Goal: Task Accomplishment & Management: Manage account settings

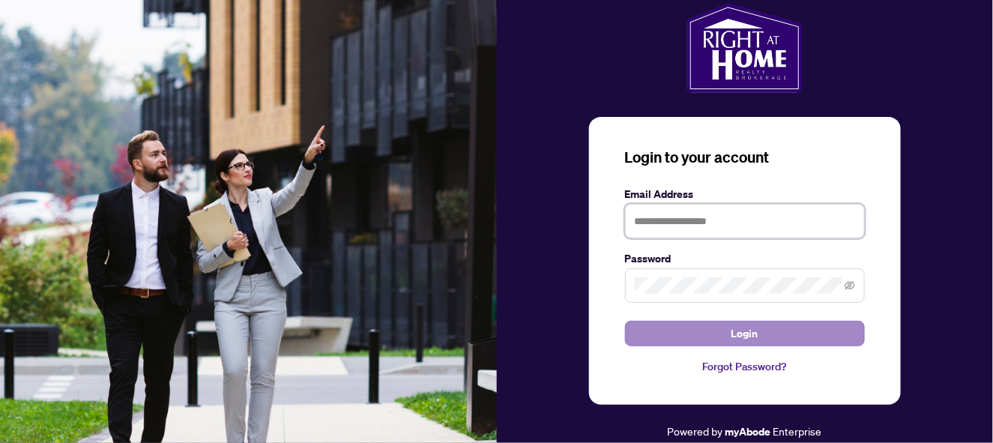
type input "**********"
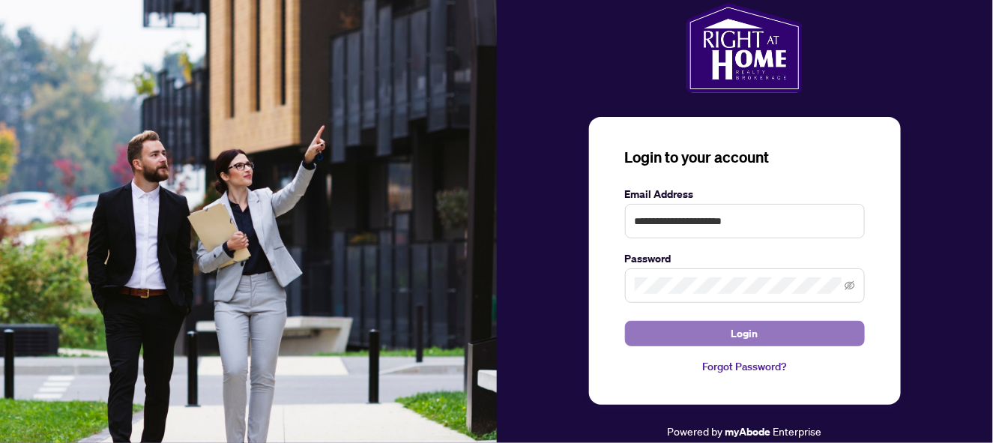
click at [704, 331] on button "Login" at bounding box center [745, 333] width 240 height 25
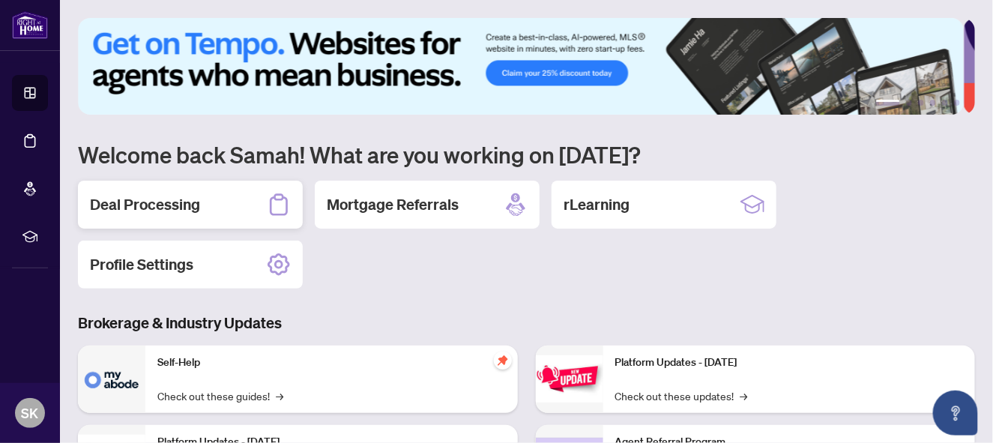
click at [250, 203] on div "Deal Processing" at bounding box center [190, 205] width 225 height 48
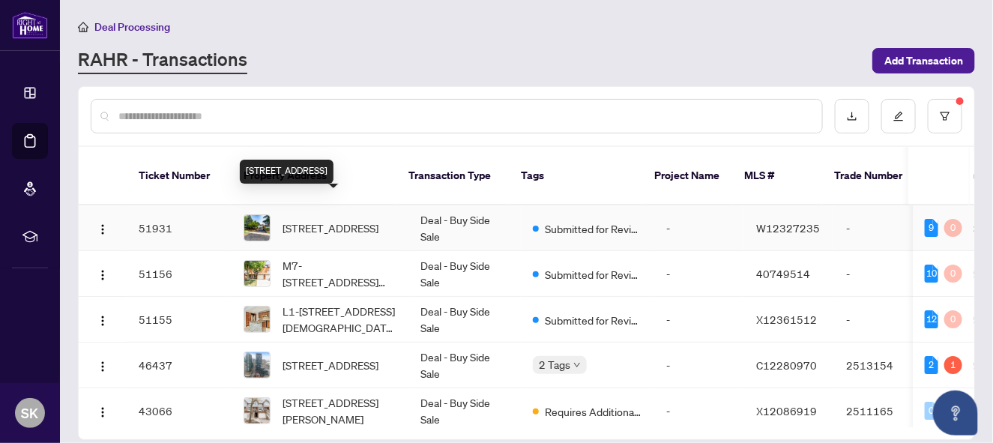
click at [298, 220] on span "[STREET_ADDRESS]" at bounding box center [331, 228] width 96 height 16
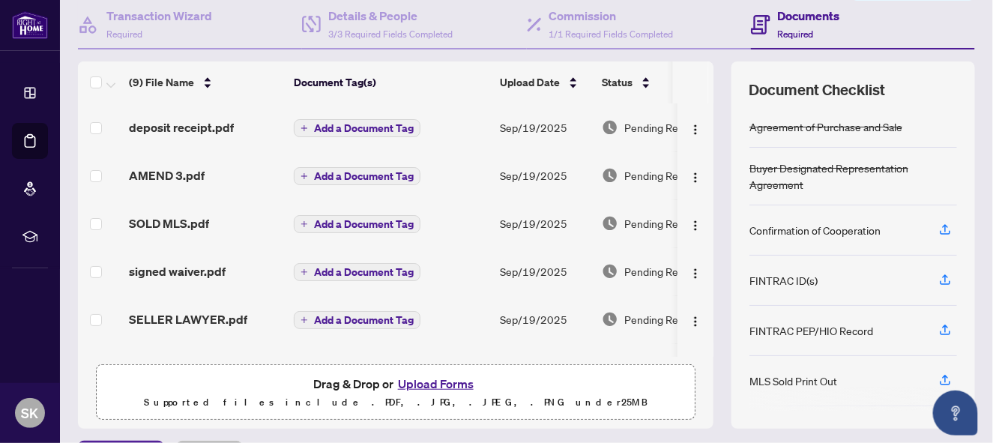
scroll to position [181, 0]
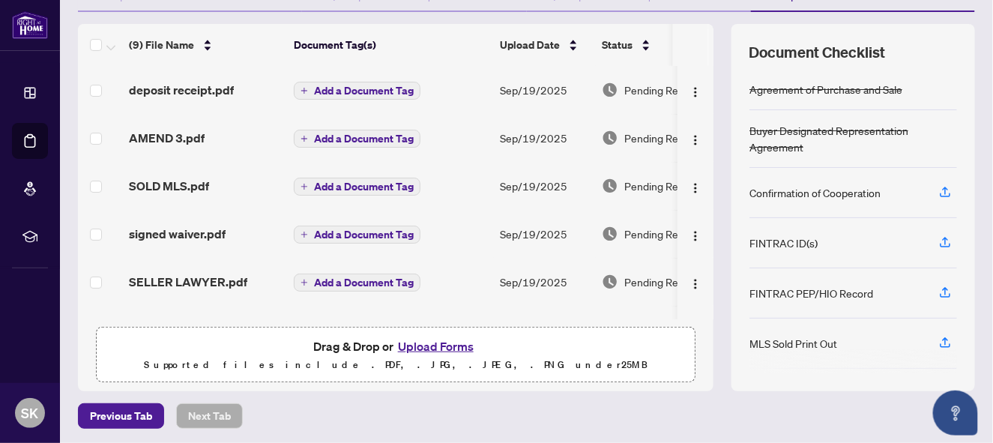
click at [451, 343] on button "Upload Forms" at bounding box center [436, 346] width 85 height 19
click at [436, 337] on button "Upload Forms" at bounding box center [436, 346] width 85 height 19
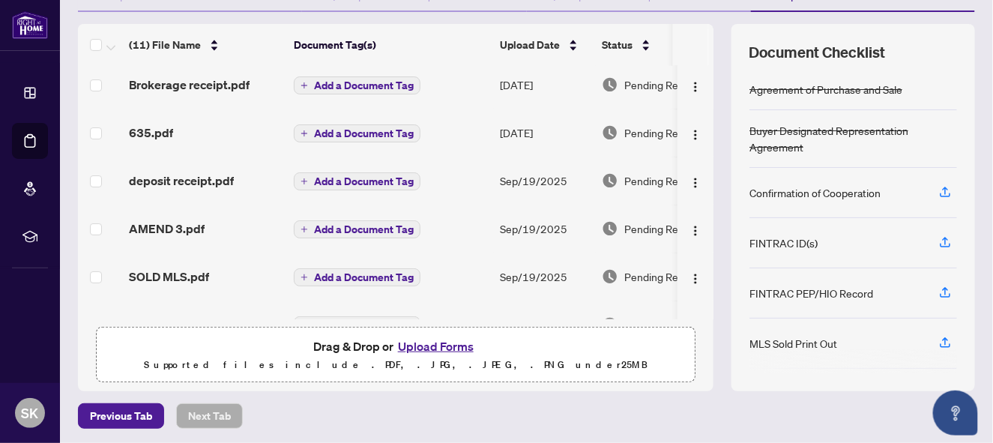
scroll to position [0, 0]
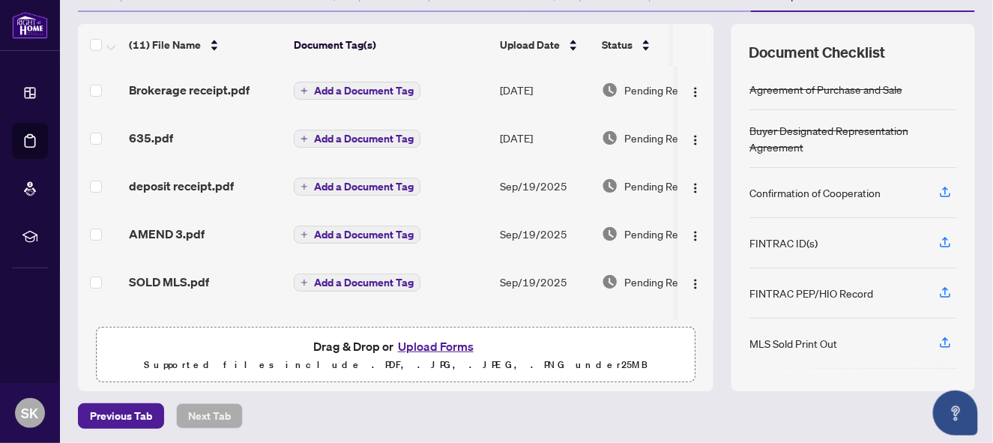
click at [451, 342] on button "Upload Forms" at bounding box center [436, 346] width 85 height 19
click at [709, 50] on th at bounding box center [711, 45] width 4 height 42
click at [446, 337] on button "Upload Forms" at bounding box center [436, 346] width 85 height 19
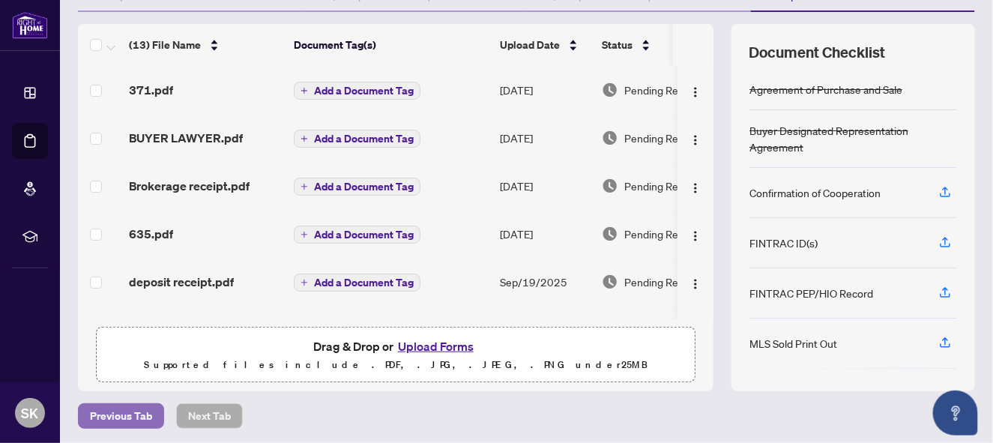
click at [119, 415] on span "Previous Tab" at bounding box center [121, 416] width 62 height 24
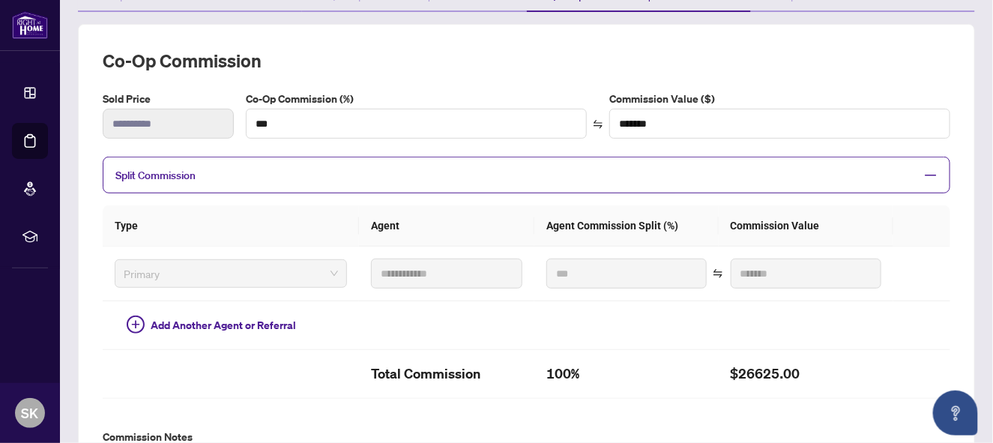
scroll to position [539, 0]
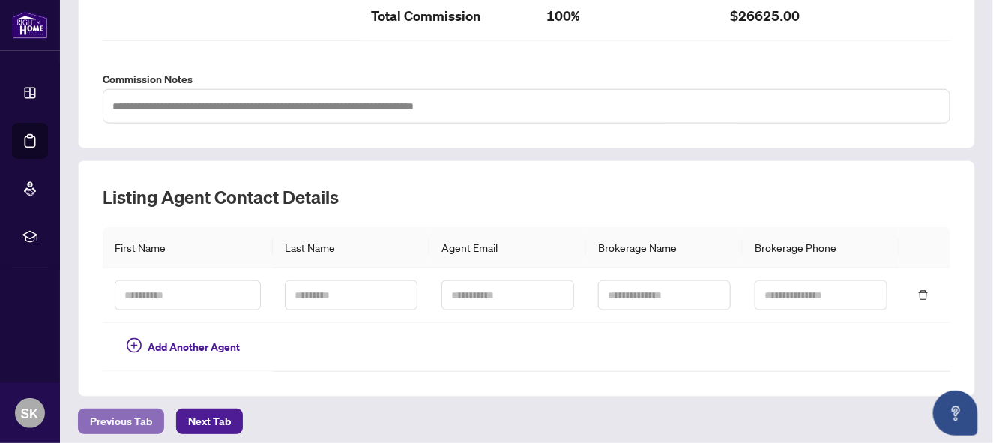
click at [119, 409] on span "Previous Tab" at bounding box center [121, 421] width 62 height 24
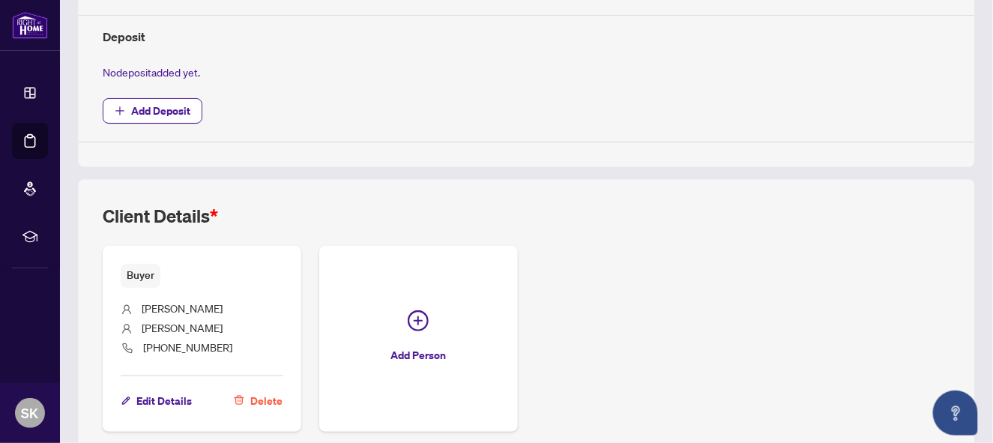
scroll to position [601, 0]
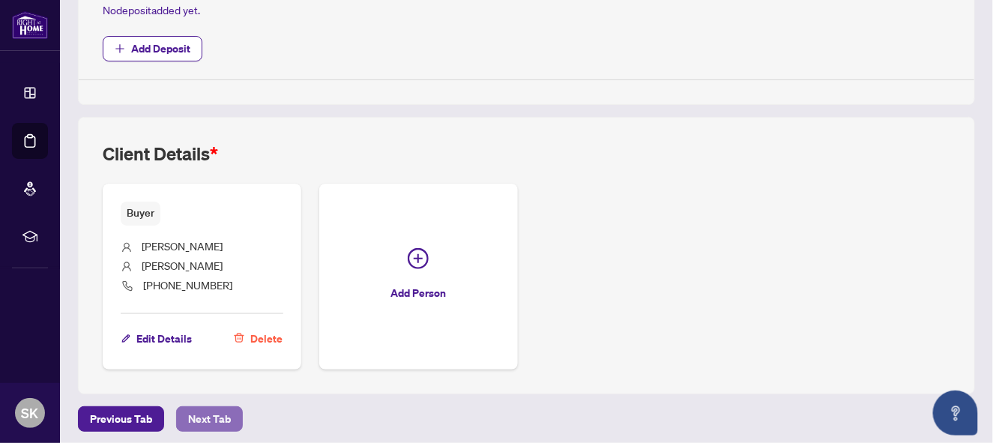
click at [211, 409] on span "Next Tab" at bounding box center [209, 419] width 43 height 24
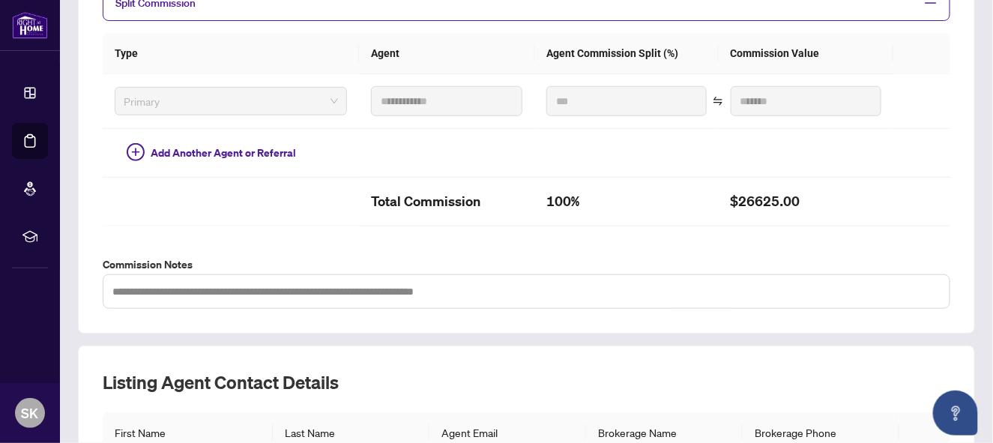
scroll to position [539, 0]
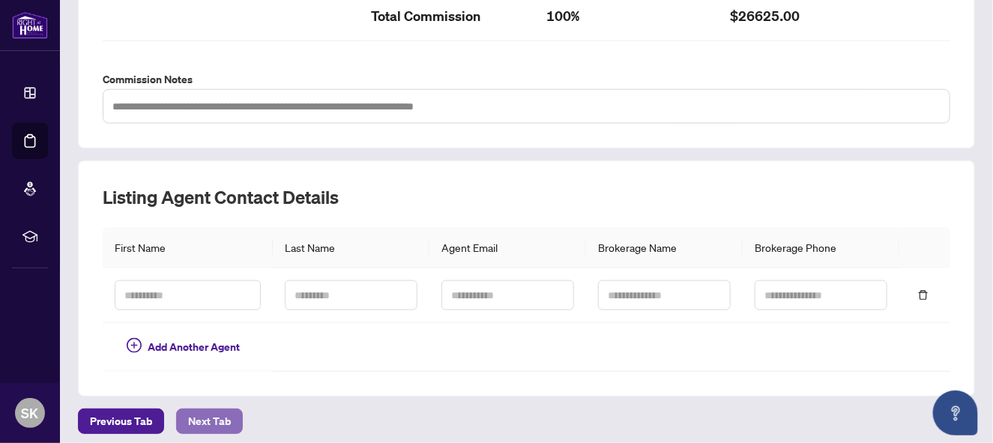
click at [205, 409] on span "Next Tab" at bounding box center [209, 421] width 43 height 24
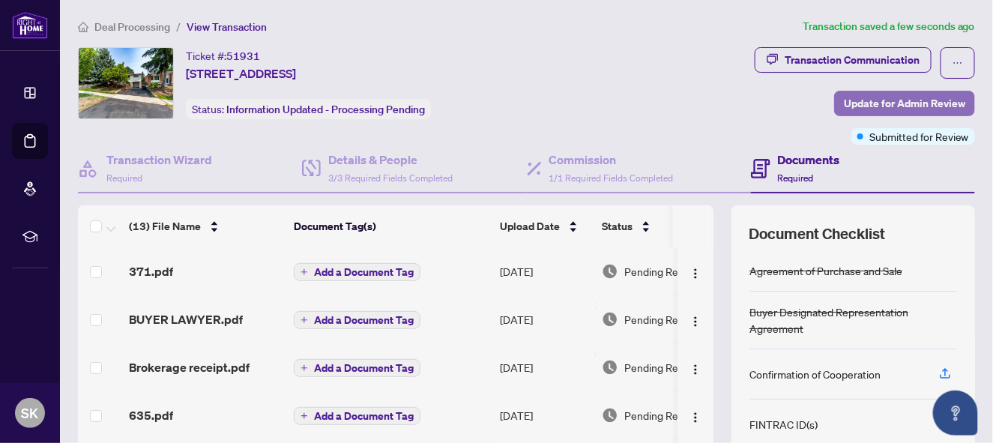
click at [869, 99] on span "Update for Admin Review" at bounding box center [904, 103] width 121 height 24
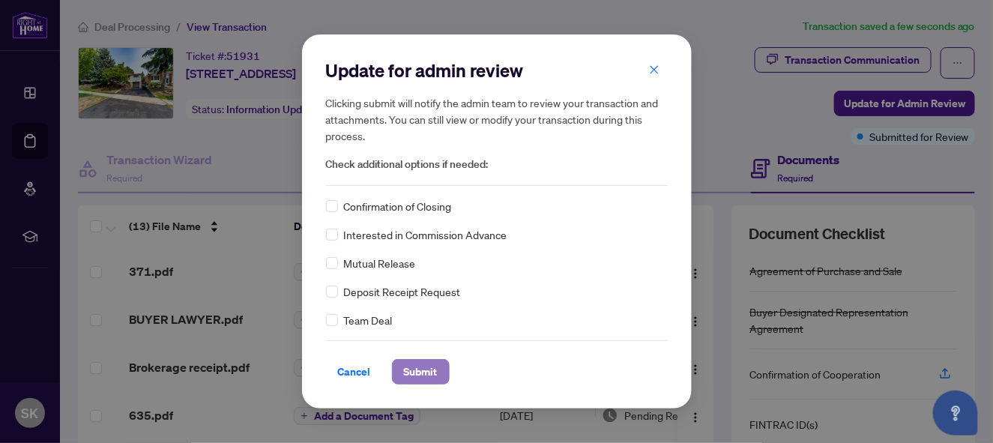
click at [439, 369] on button "Submit" at bounding box center [421, 371] width 58 height 25
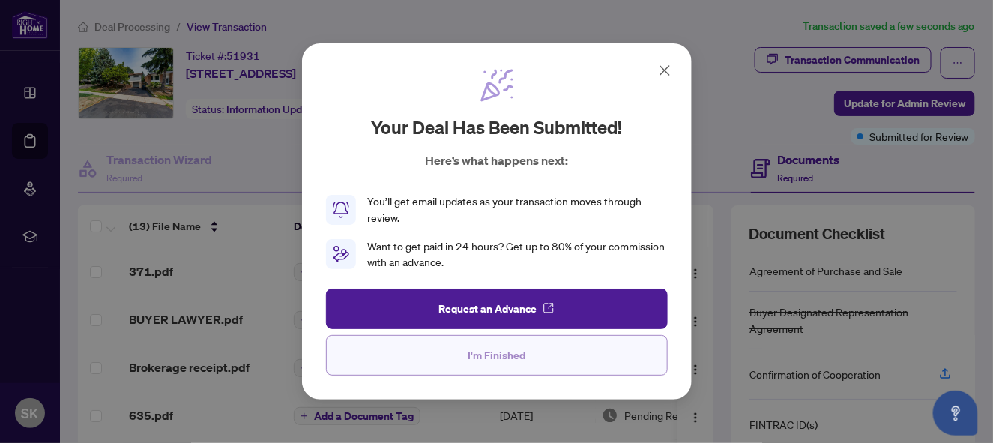
click at [490, 350] on span "I'm Finished" at bounding box center [497, 355] width 58 height 24
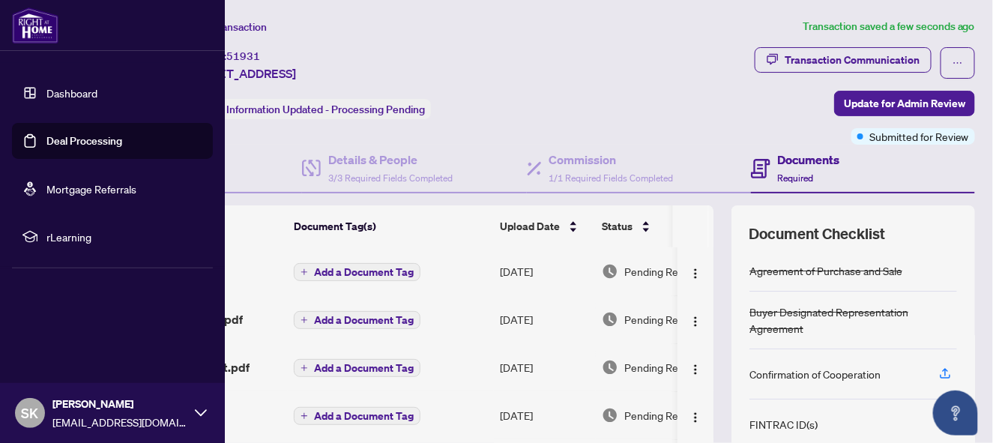
click at [91, 136] on link "Deal Processing" at bounding box center [84, 140] width 76 height 13
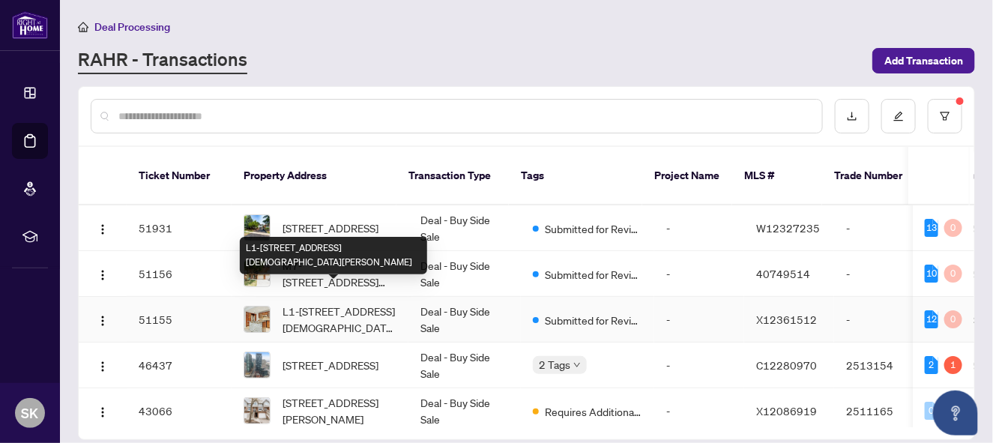
click at [357, 303] on span "L1-[STREET_ADDRESS][DEMOGRAPHIC_DATA][PERSON_NAME]" at bounding box center [340, 319] width 114 height 33
